Goal: Task Accomplishment & Management: Manage account settings

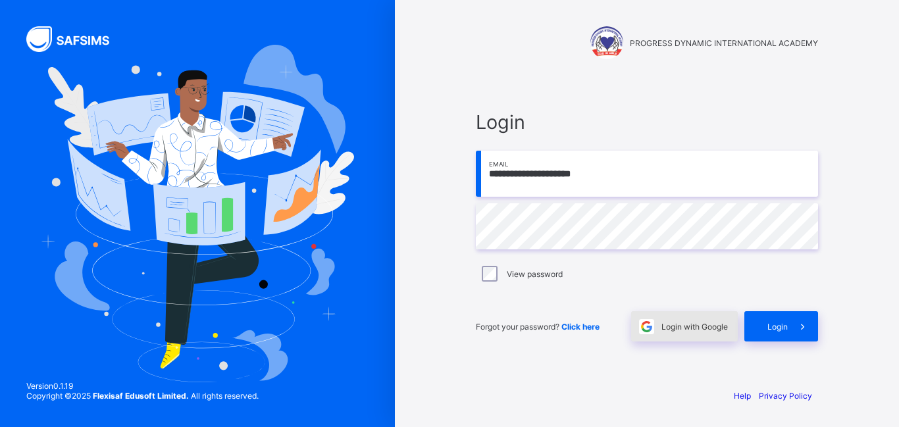
click at [687, 336] on div "Login with Google" at bounding box center [684, 326] width 107 height 30
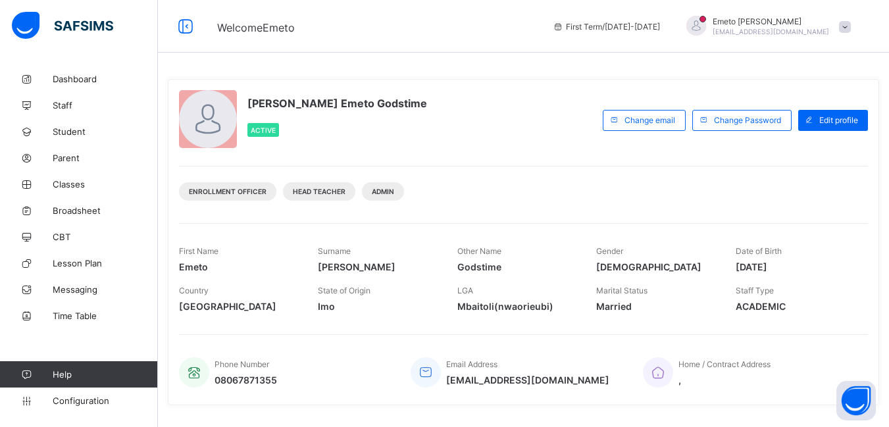
click at [567, 64] on div "[PERSON_NAME] Emeto Godstime Active Change email Change Password Edit profile E…" at bounding box center [523, 341] width 731 height 683
click at [851, 26] on span at bounding box center [845, 27] width 12 height 12
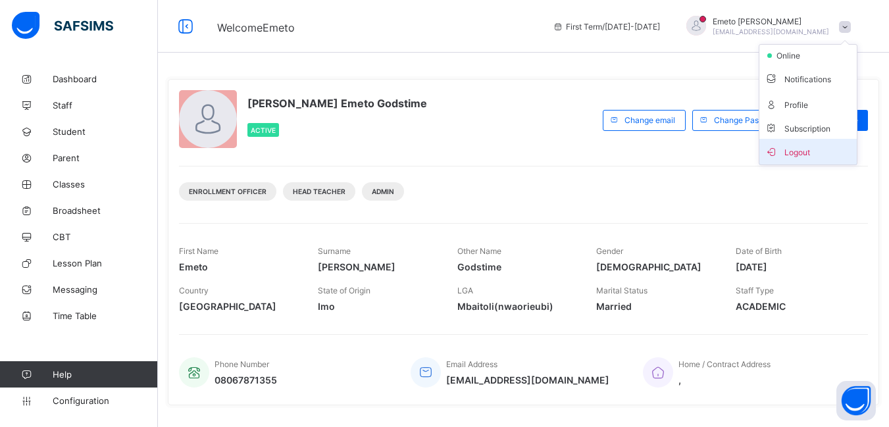
click at [815, 147] on span "Logout" at bounding box center [808, 151] width 87 height 15
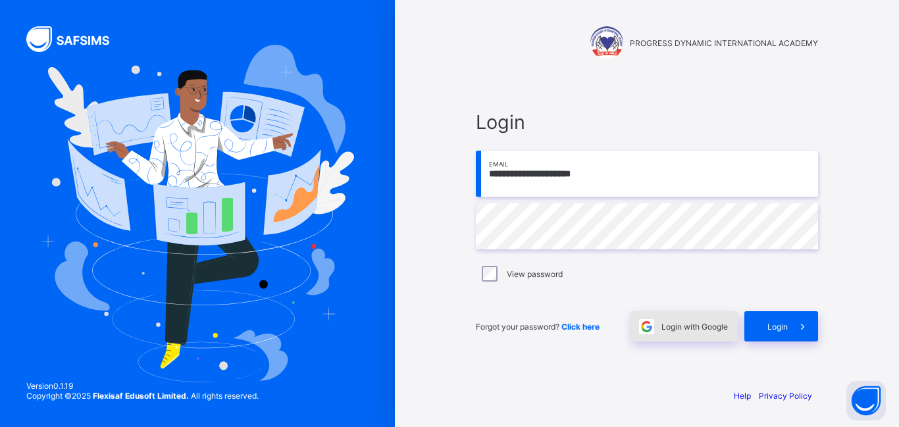
click at [686, 328] on span "Login with Google" at bounding box center [694, 327] width 66 height 10
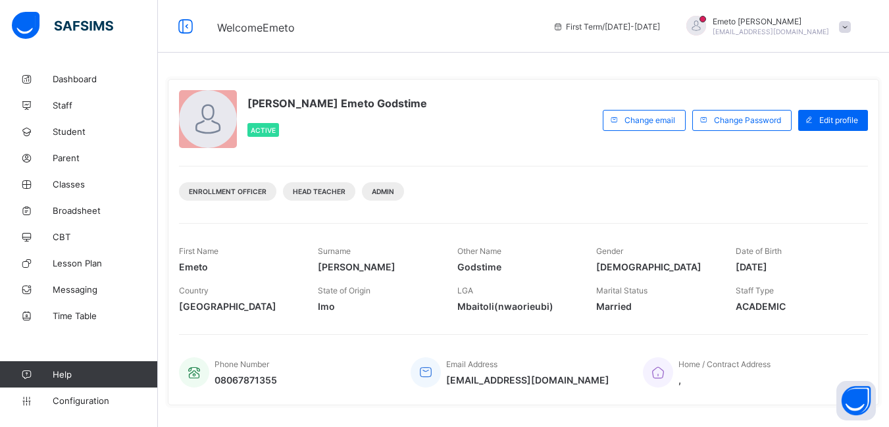
drag, startPoint x: 0, startPoint y: 0, endPoint x: 419, endPoint y: 28, distance: 420.1
click at [419, 28] on span "Welcome Emeto" at bounding box center [375, 26] width 316 height 17
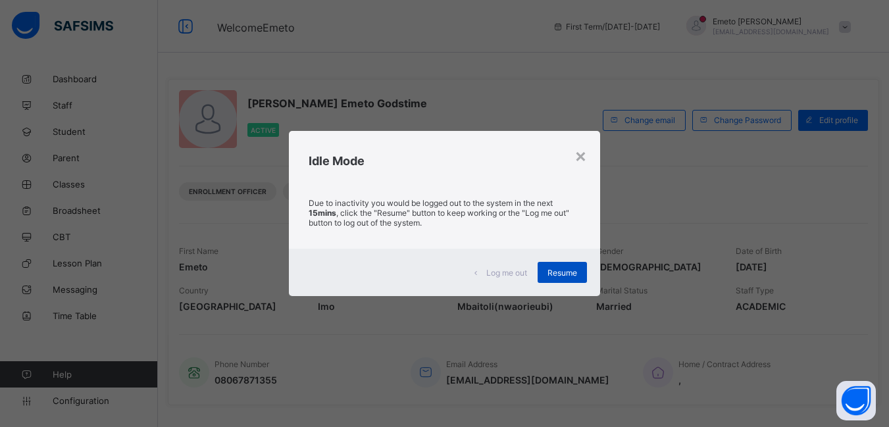
click at [557, 277] on span "Resume" at bounding box center [562, 273] width 30 height 10
drag, startPoint x: 556, startPoint y: 266, endPoint x: 557, endPoint y: 277, distance: 10.5
click at [557, 266] on div "Resume" at bounding box center [562, 272] width 49 height 21
